Goal: Information Seeking & Learning: Learn about a topic

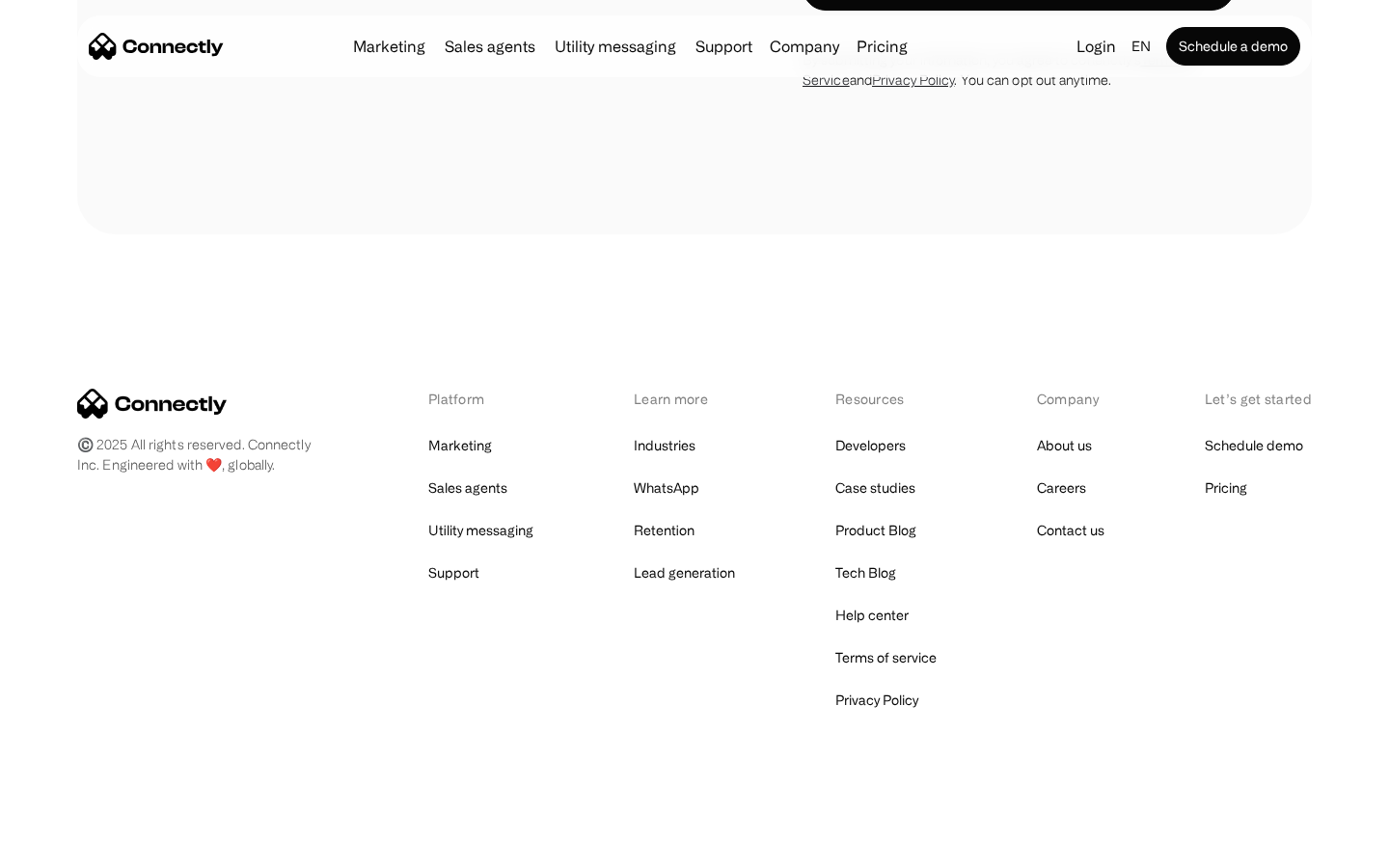
scroll to position [7571, 0]
